Goal: Navigation & Orientation: Find specific page/section

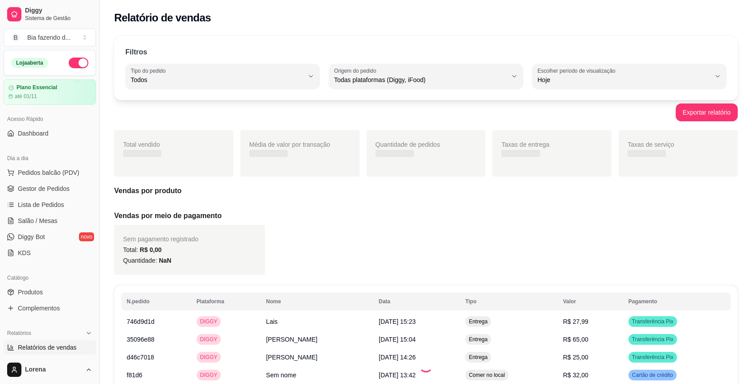
select select "ALL"
select select "0"
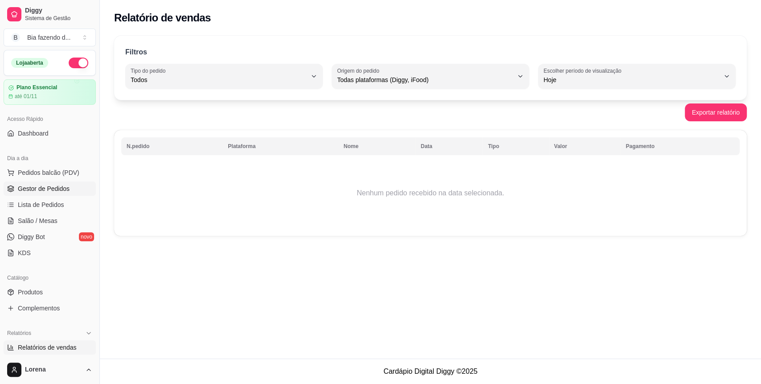
click at [68, 195] on link "Gestor de Pedidos" at bounding box center [50, 188] width 92 height 14
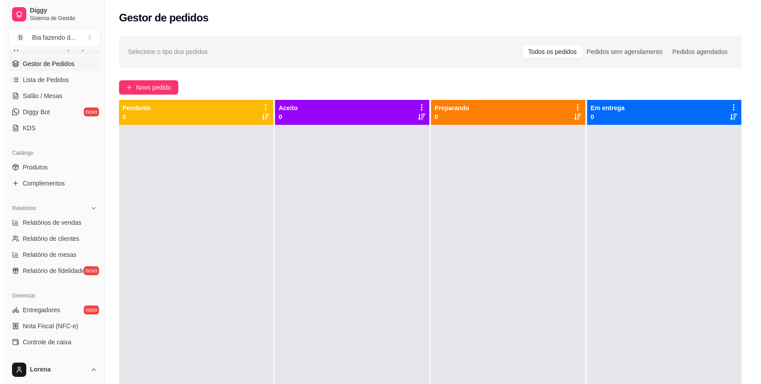
scroll to position [178, 0]
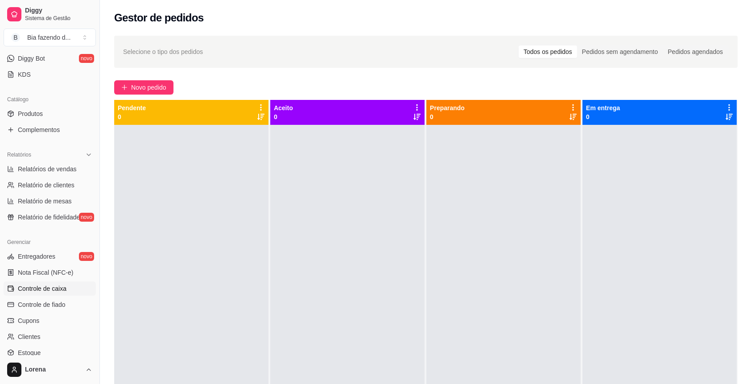
click at [70, 292] on link "Controle de caixa" at bounding box center [50, 288] width 92 height 14
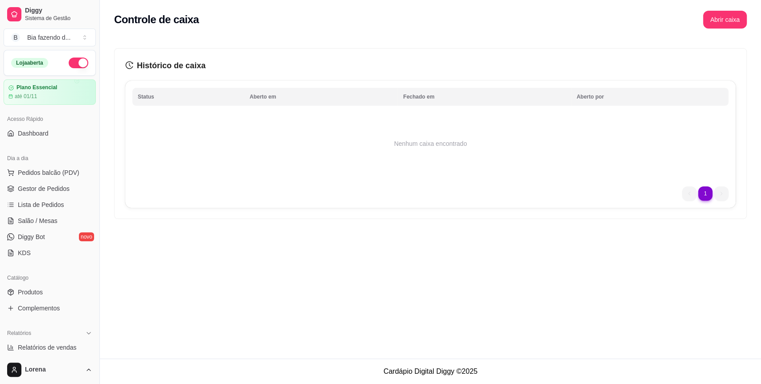
click at [52, 196] on ul "Pedidos balcão (PDV) Gestor de Pedidos Lista de Pedidos Salão / Mesas Diggy Bot…" at bounding box center [50, 212] width 92 height 95
click at [46, 193] on link "Gestor de Pedidos" at bounding box center [50, 188] width 92 height 14
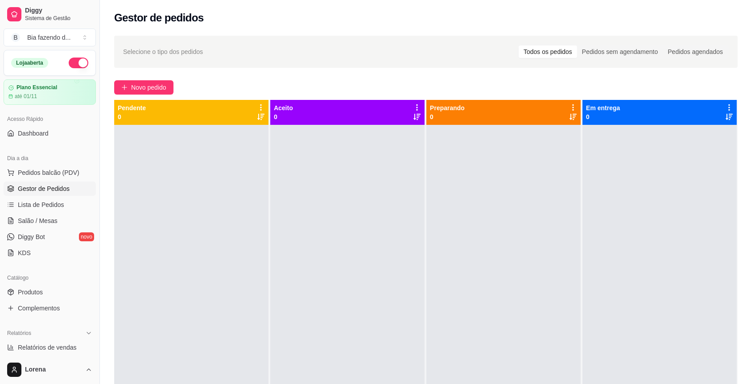
click at [698, 0] on div "Gestor de pedidos" at bounding box center [426, 15] width 652 height 30
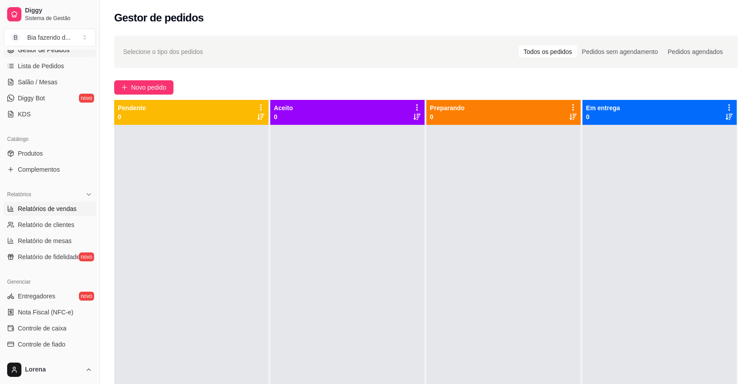
scroll to position [138, 0]
click at [53, 151] on link "Produtos" at bounding box center [50, 154] width 92 height 14
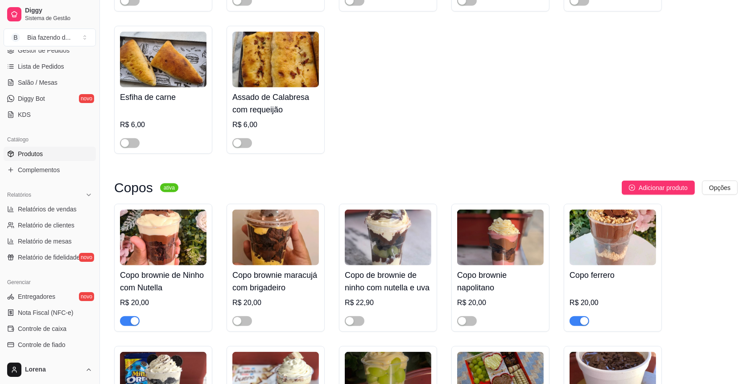
scroll to position [1010, 0]
